Goal: Transaction & Acquisition: Book appointment/travel/reservation

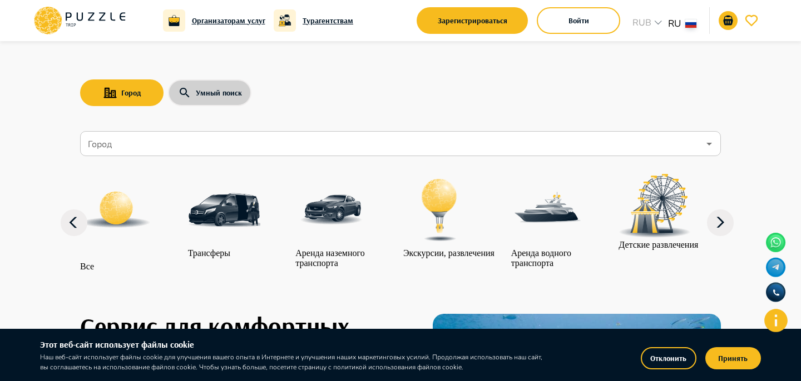
click at [222, 105] on button "Умный поиск" at bounding box center [209, 93] width 83 height 27
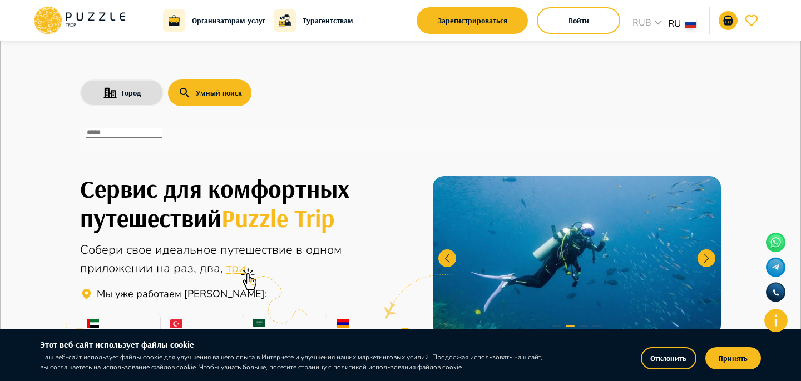
click at [212, 131] on div "​" at bounding box center [400, 139] width 641 height 25
click at [146, 96] on button "Город" at bounding box center [121, 93] width 83 height 27
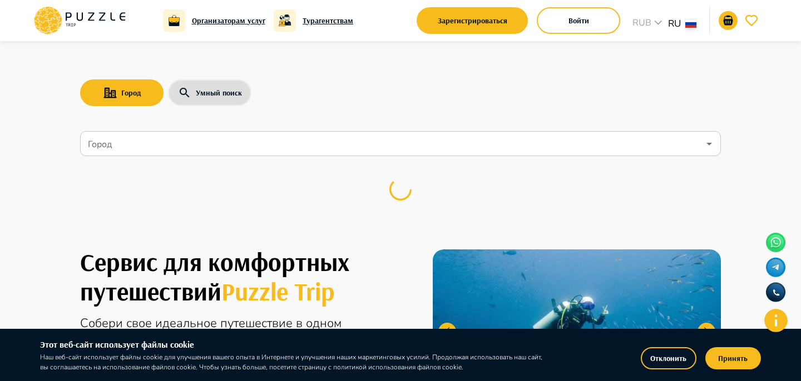
click at [146, 125] on div "Город Умный поиск [GEOGRAPHIC_DATA]" at bounding box center [400, 133] width 667 height 184
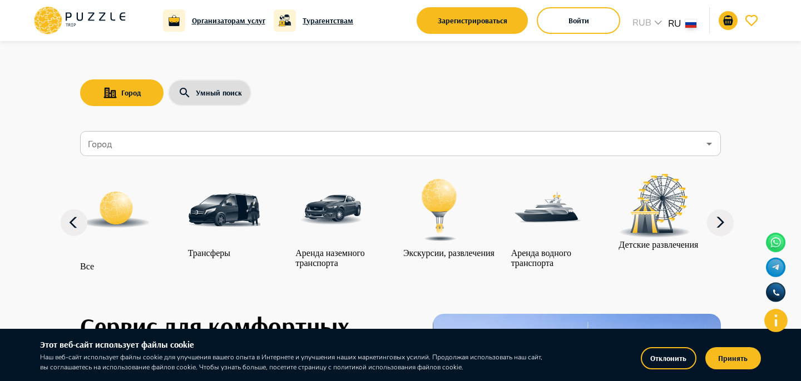
click at [146, 141] on input "Город" at bounding box center [392, 143] width 613 height 21
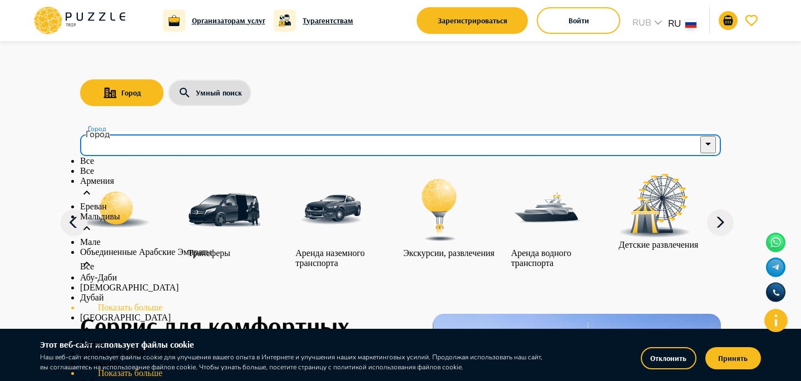
click at [121, 212] on p "Ереван" at bounding box center [400, 207] width 641 height 10
type input "******"
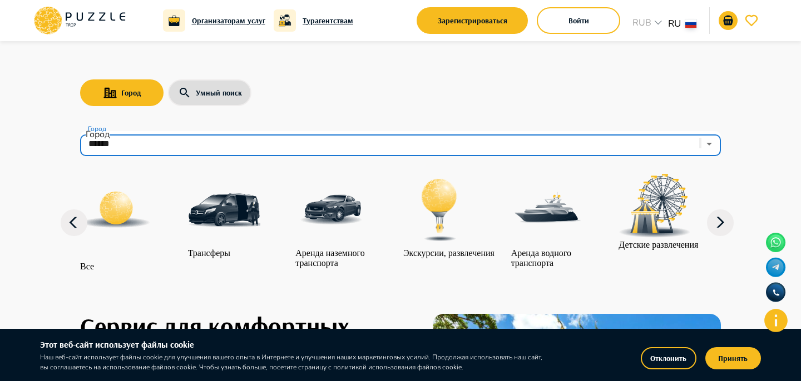
click at [358, 213] on img at bounding box center [331, 210] width 72 height 72
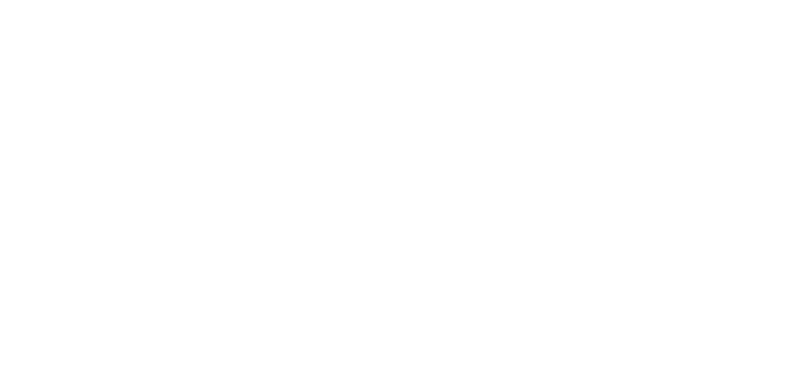
click at [715, 0] on html at bounding box center [400, 0] width 801 height 0
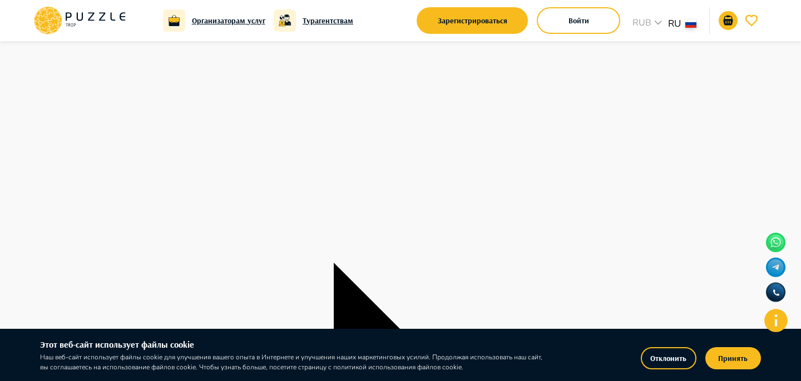
scroll to position [28, 0]
